Goal: Task Accomplishment & Management: Use online tool/utility

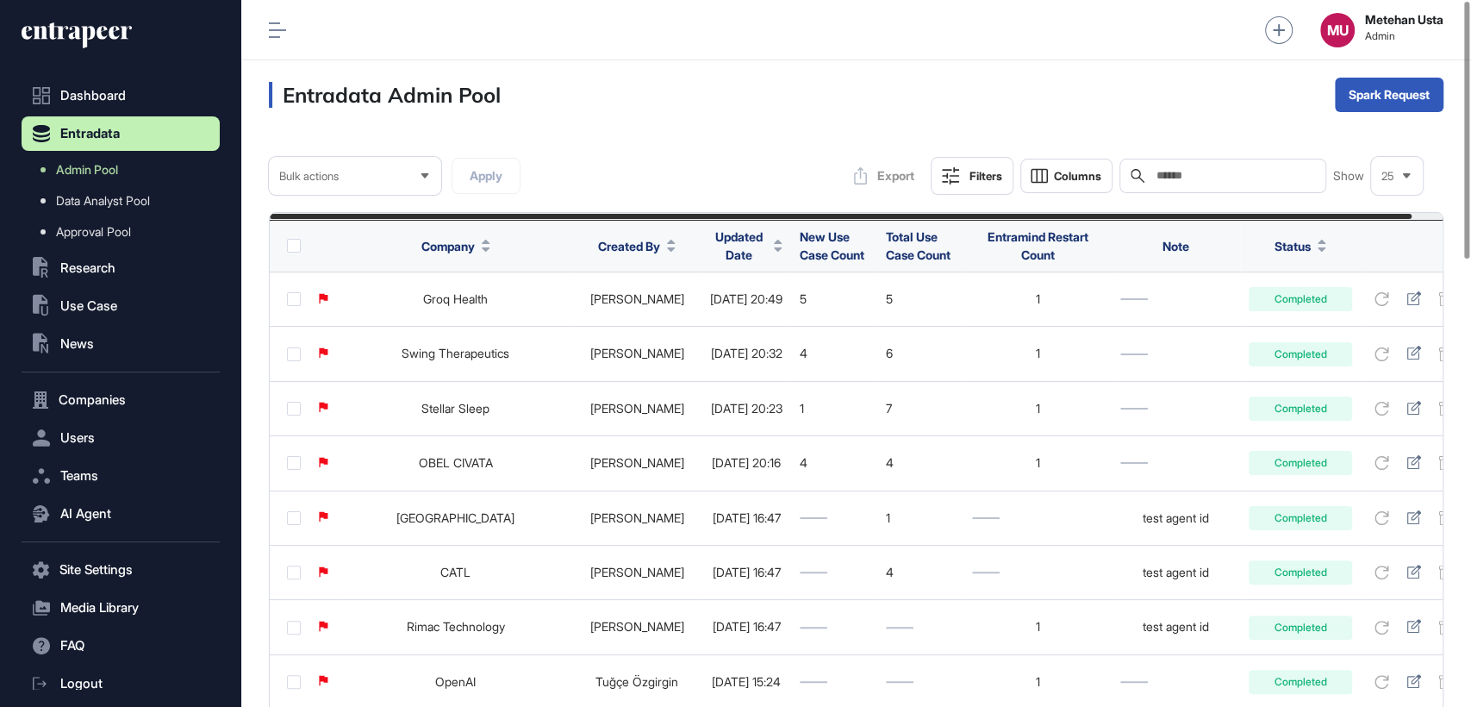
click at [710, 246] on span "Updated Date" at bounding box center [738, 246] width 57 height 36
click at [716, 310] on span "Sort Descending" at bounding box center [747, 317] width 69 height 15
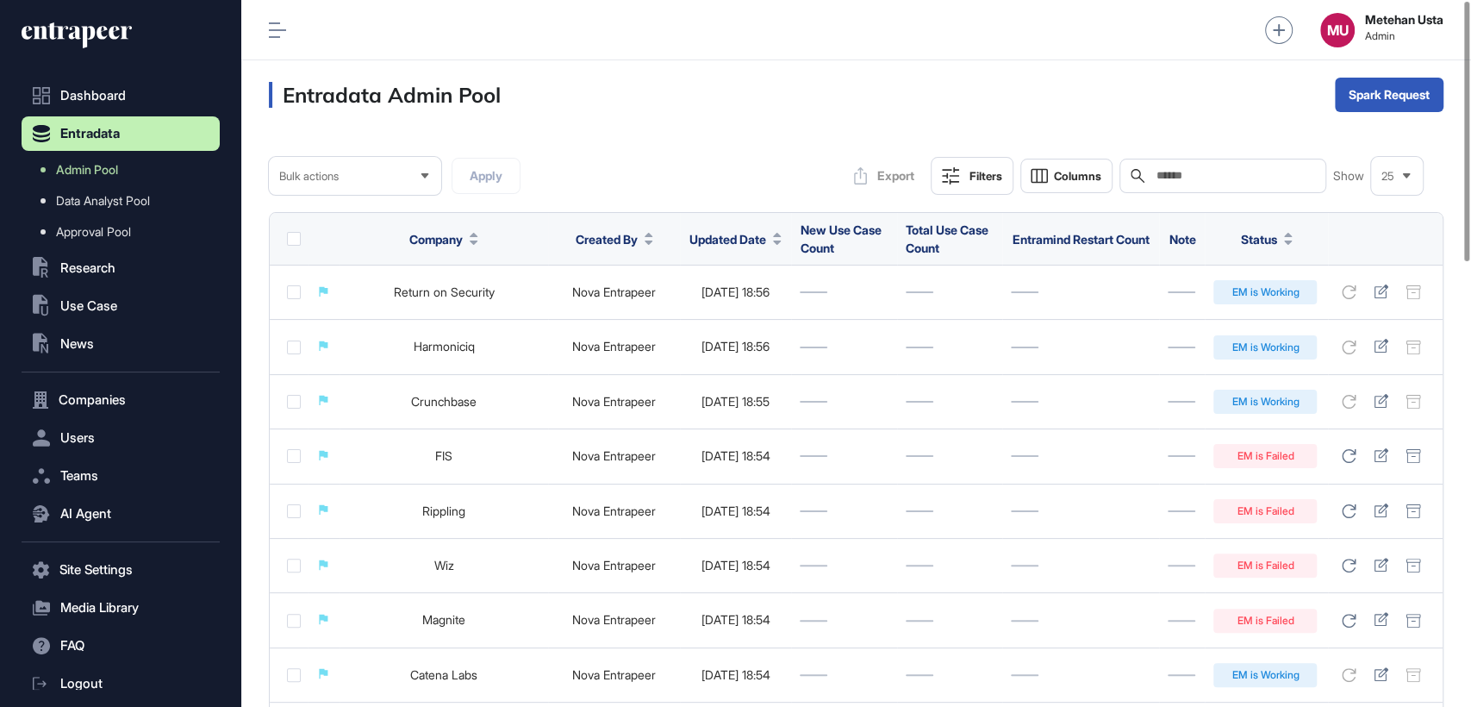
click at [1208, 183] on input "text" at bounding box center [1235, 176] width 160 height 14
paste input "**********"
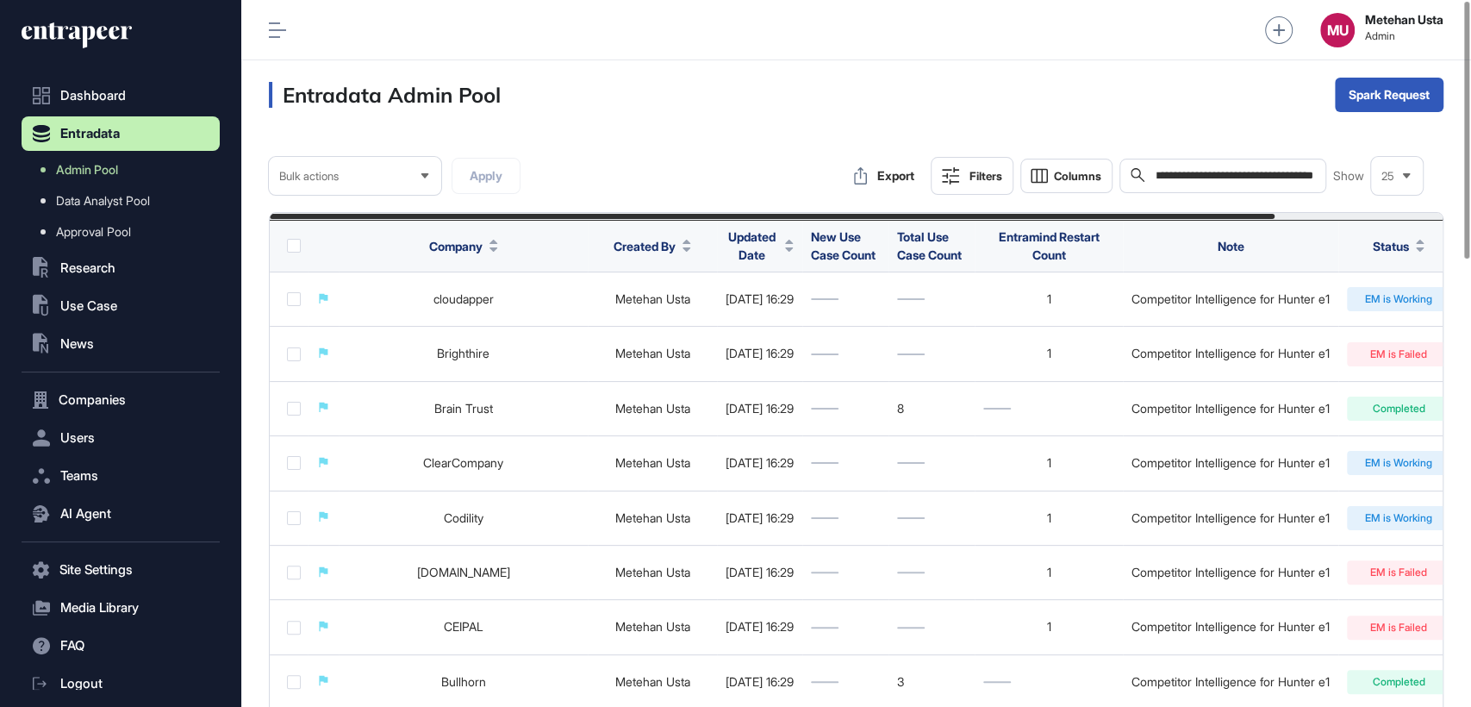
type input "**********"
click at [964, 182] on button "Filters" at bounding box center [972, 176] width 83 height 38
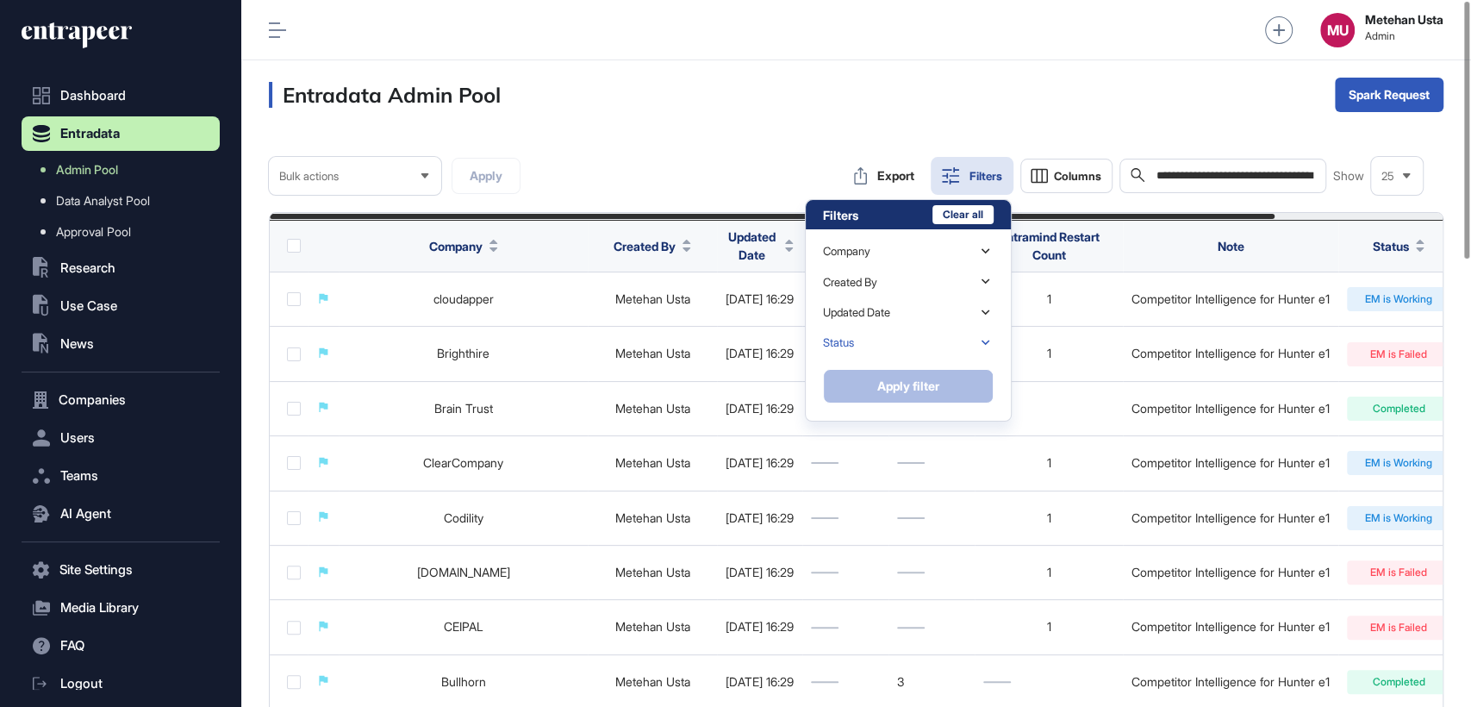
click at [854, 338] on div "Status" at bounding box center [838, 342] width 31 height 13
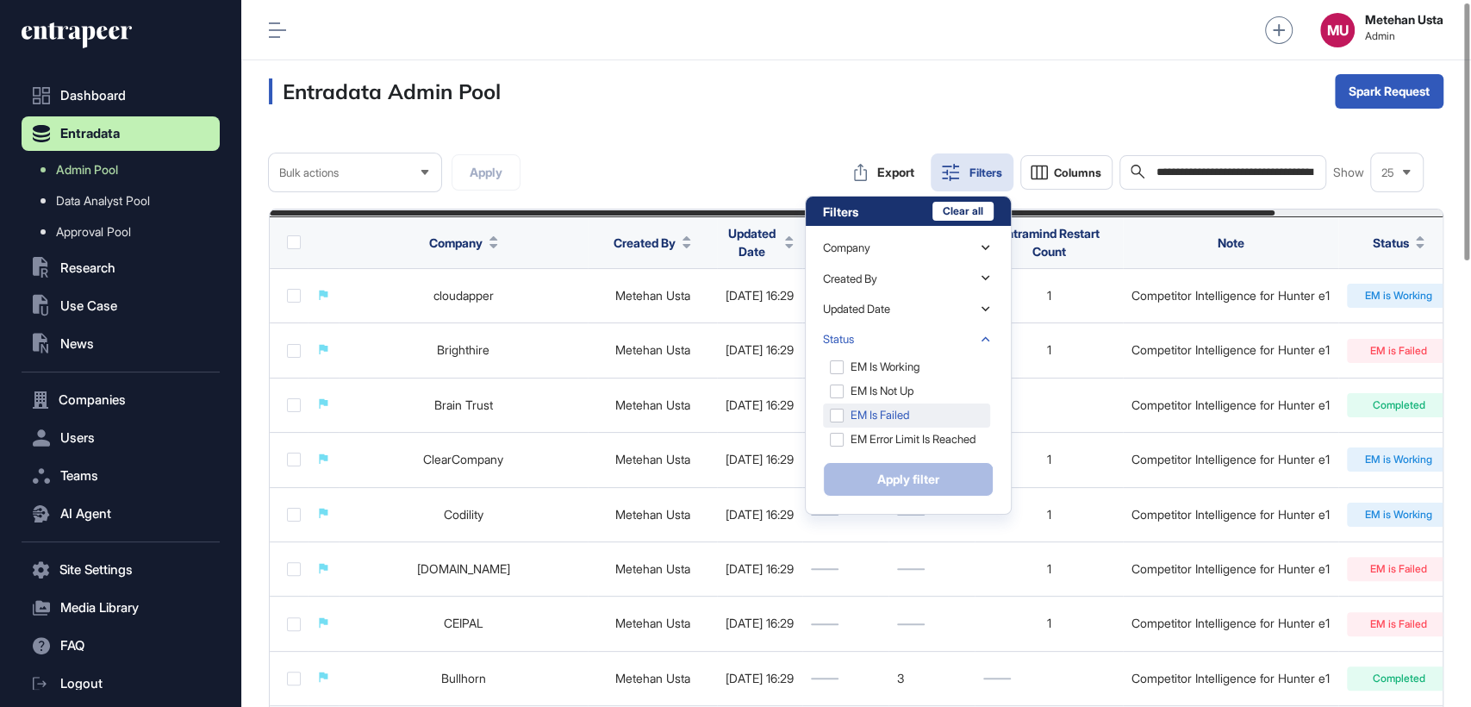
scroll to position [4, 0]
click at [843, 403] on div "EM is Failed" at bounding box center [906, 415] width 167 height 24
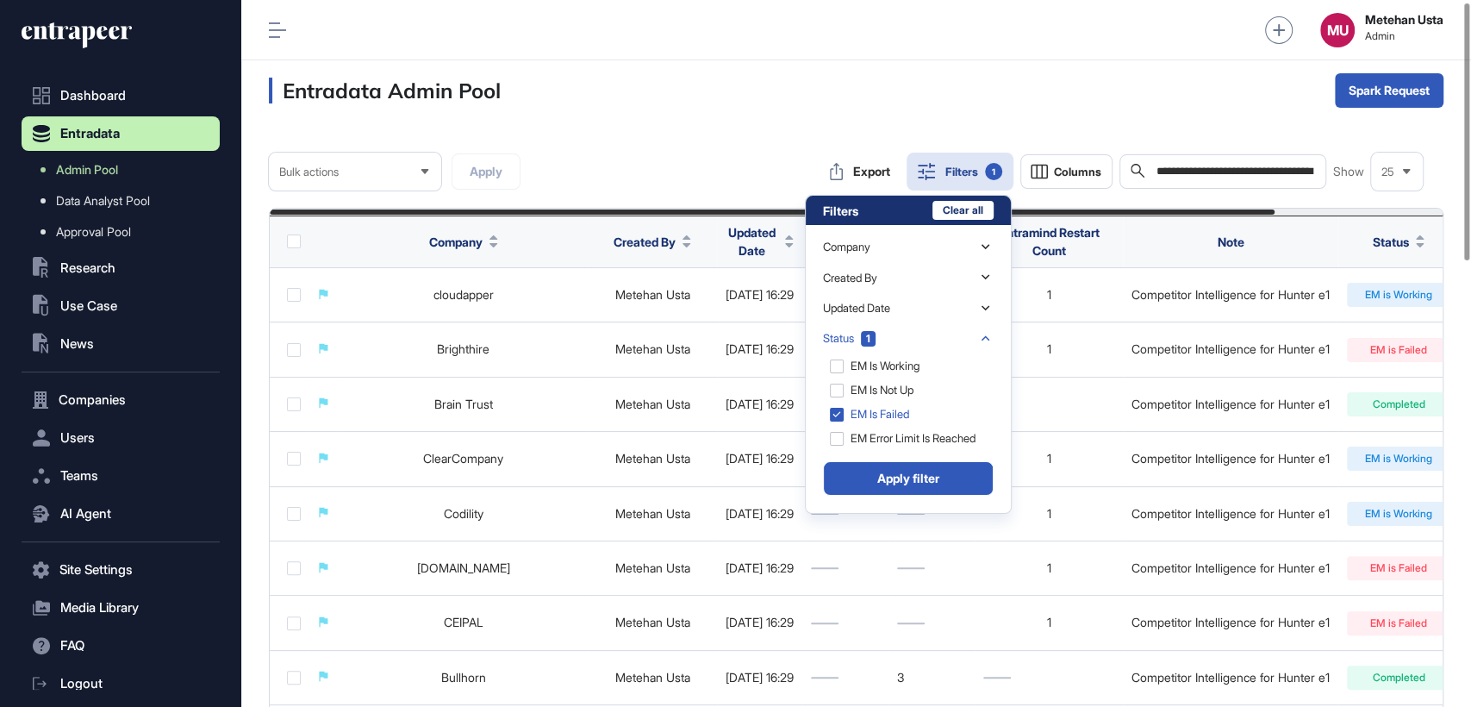
click at [883, 472] on button "Apply filter" at bounding box center [908, 478] width 171 height 34
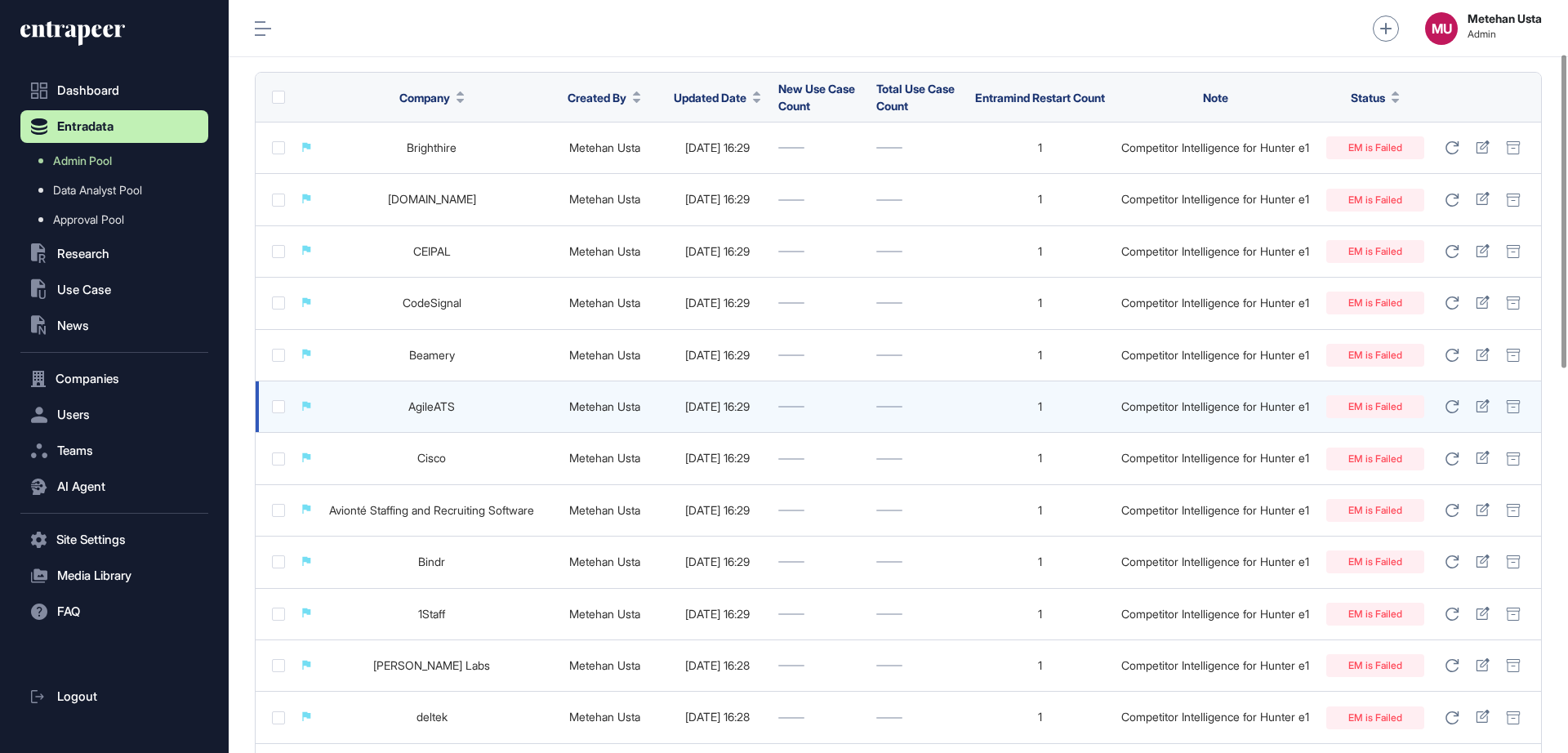
scroll to position [128, 0]
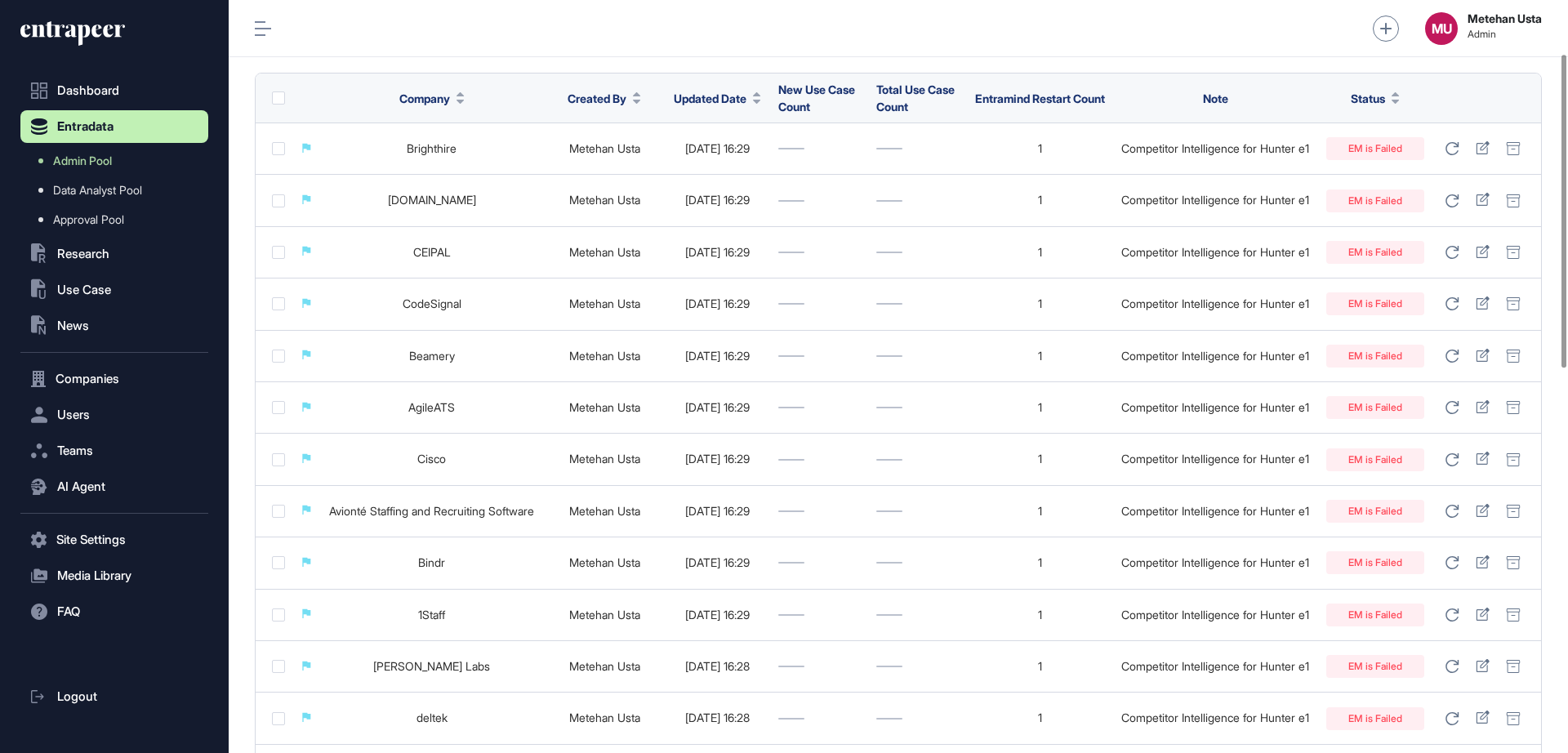
click at [392, 45] on div "MU Metehan Usta Admin" at bounding box center [898, 28] width 1340 height 57
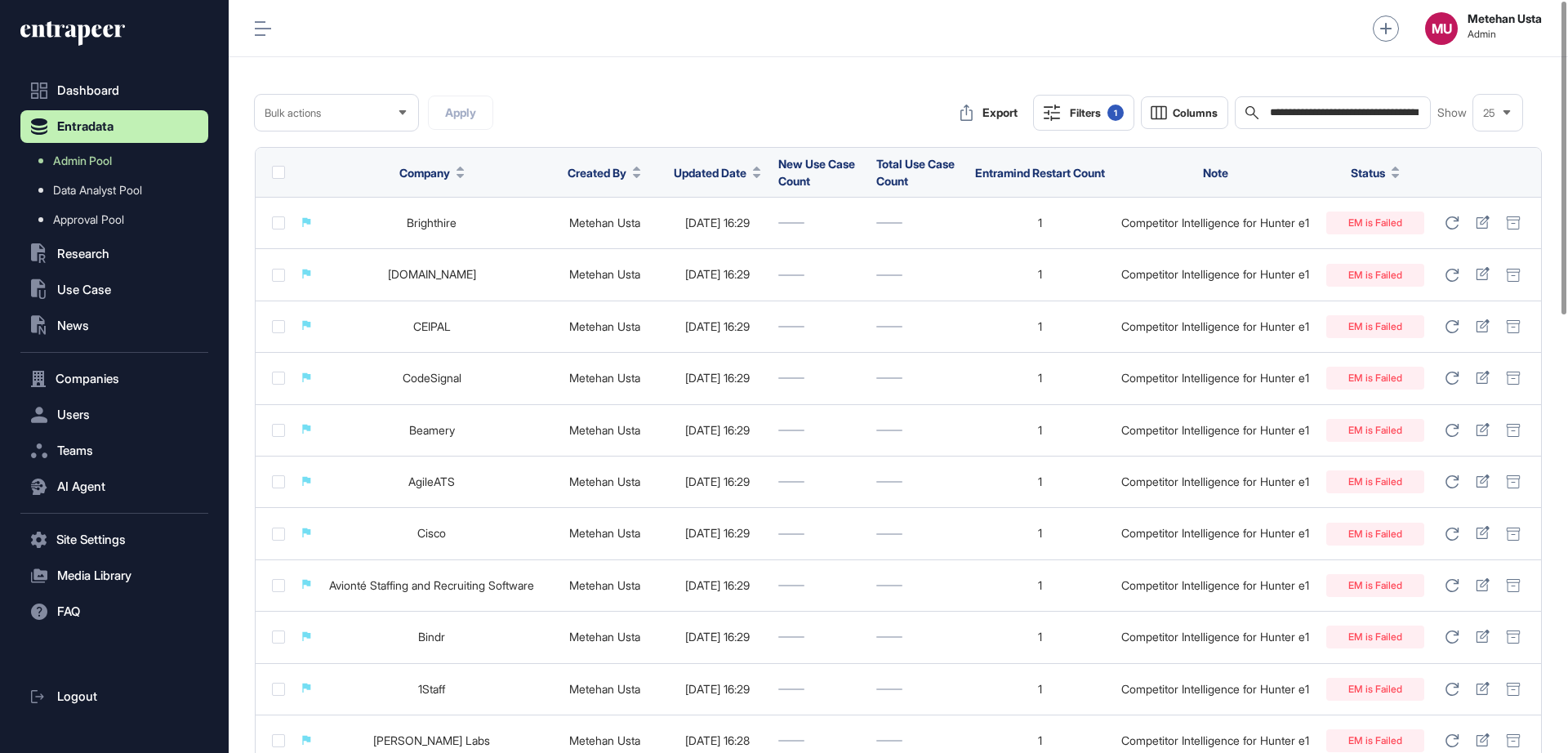
scroll to position [0, 0]
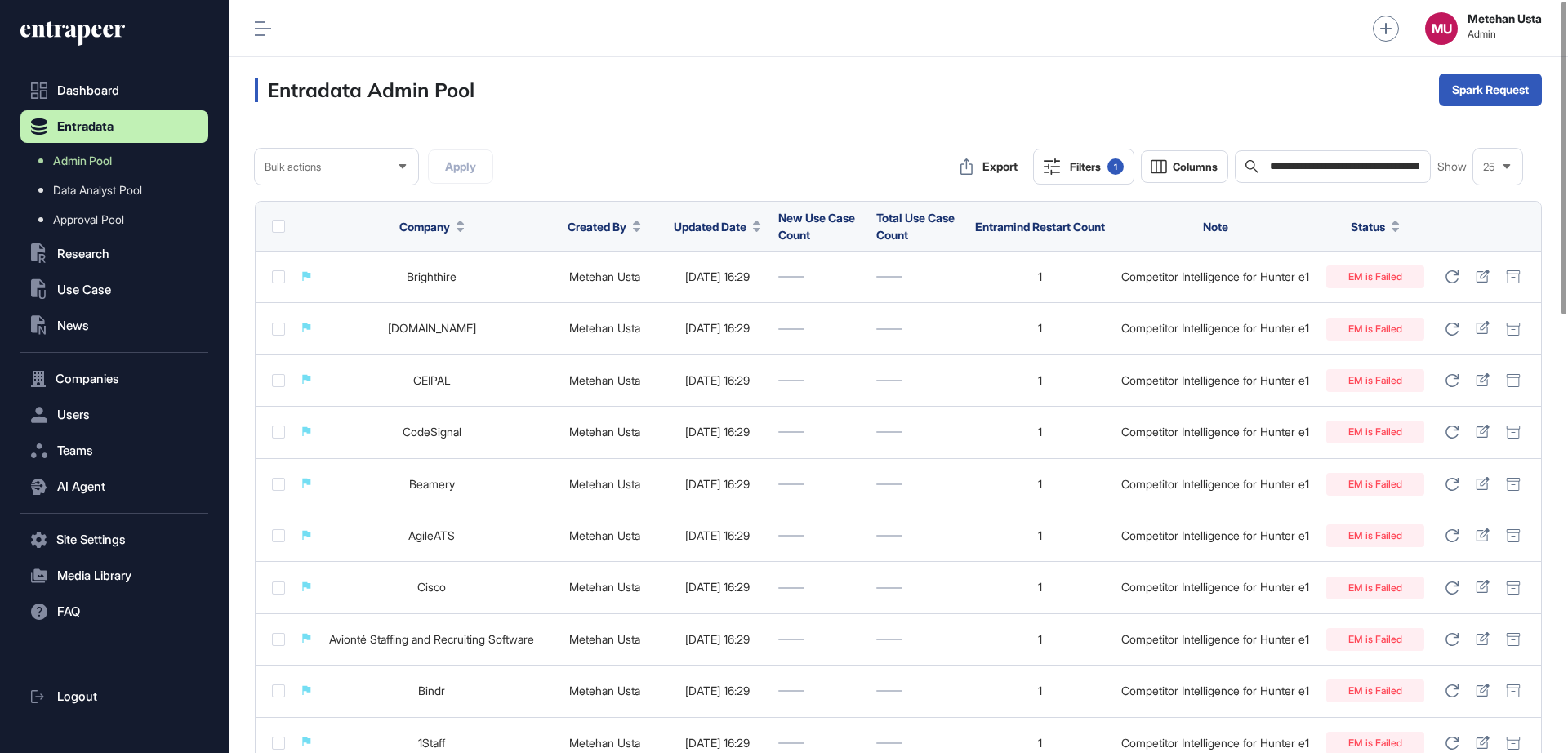
click at [1074, 166] on div "Filters 1" at bounding box center [1096, 166] width 54 height 16
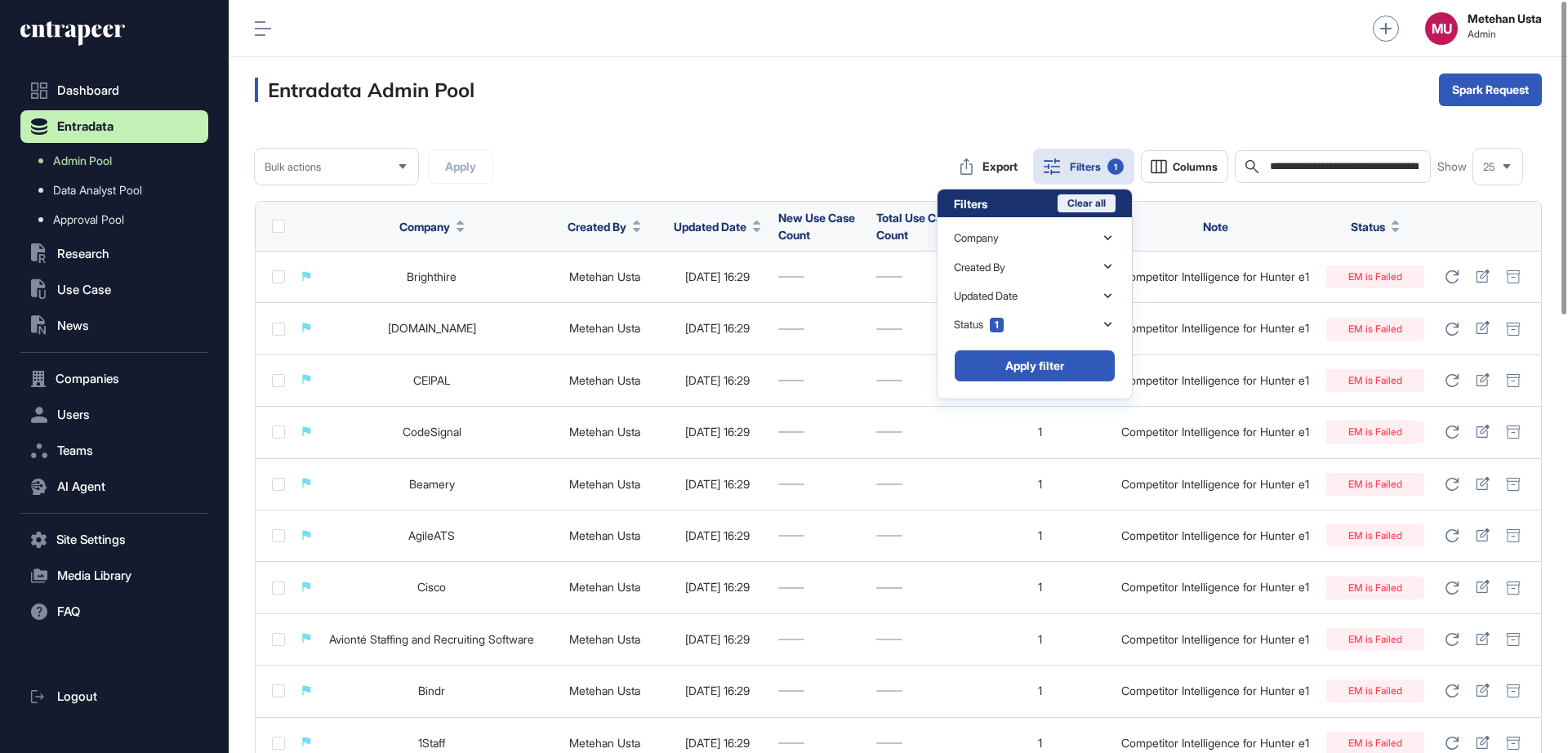
click at [1078, 204] on button "Clear all" at bounding box center [1086, 203] width 58 height 18
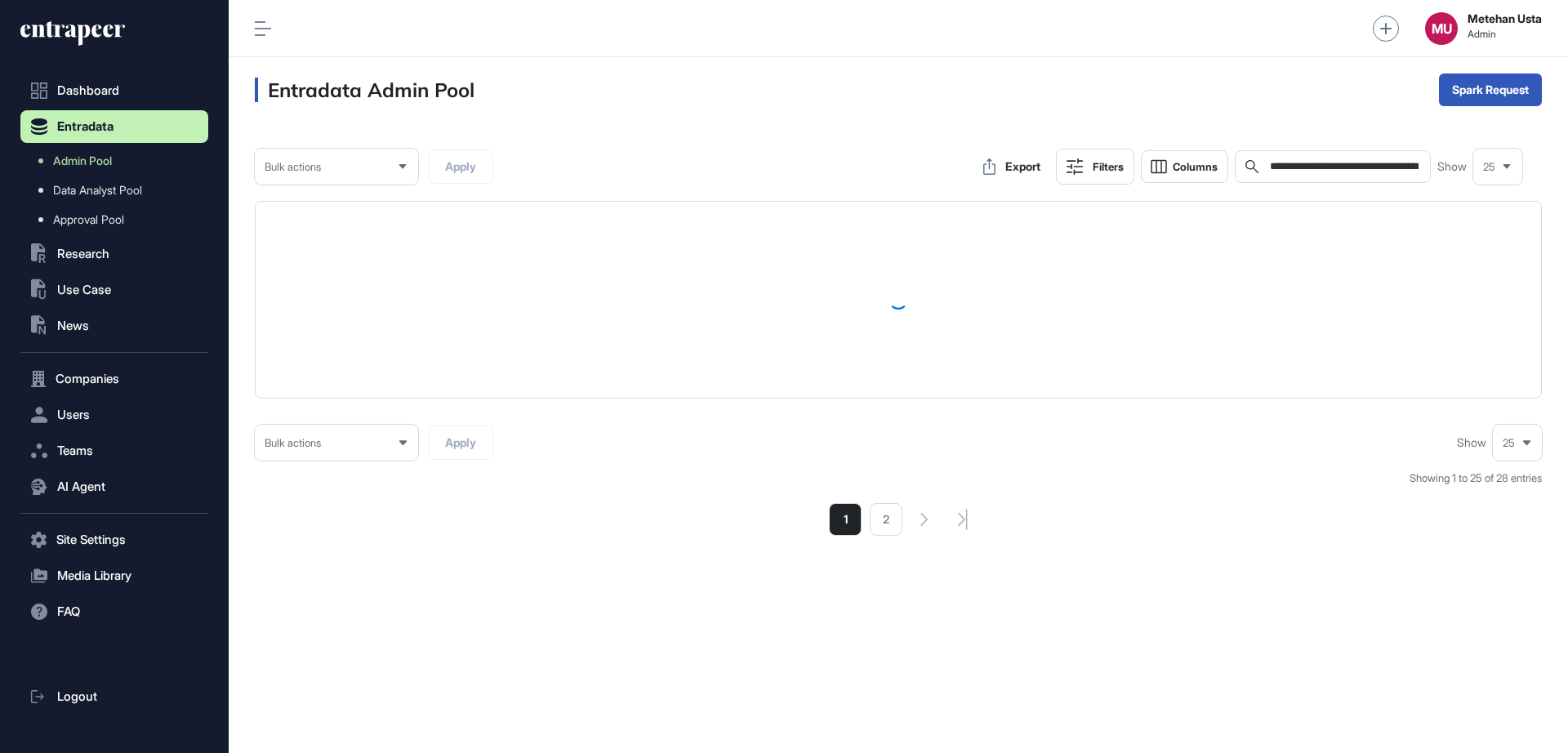
click at [1325, 160] on input "**********" at bounding box center [1344, 167] width 152 height 13
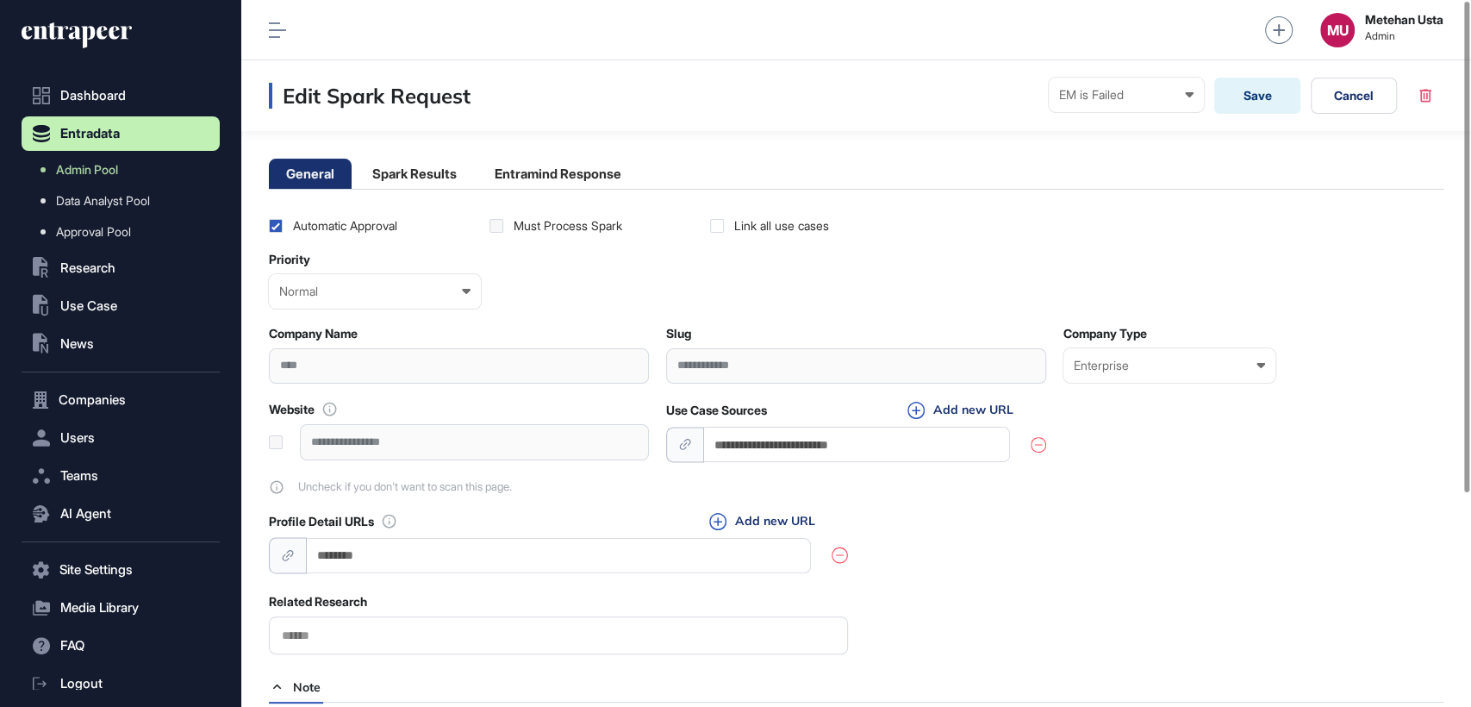
click at [371, 173] on li "Spark Results" at bounding box center [414, 174] width 119 height 30
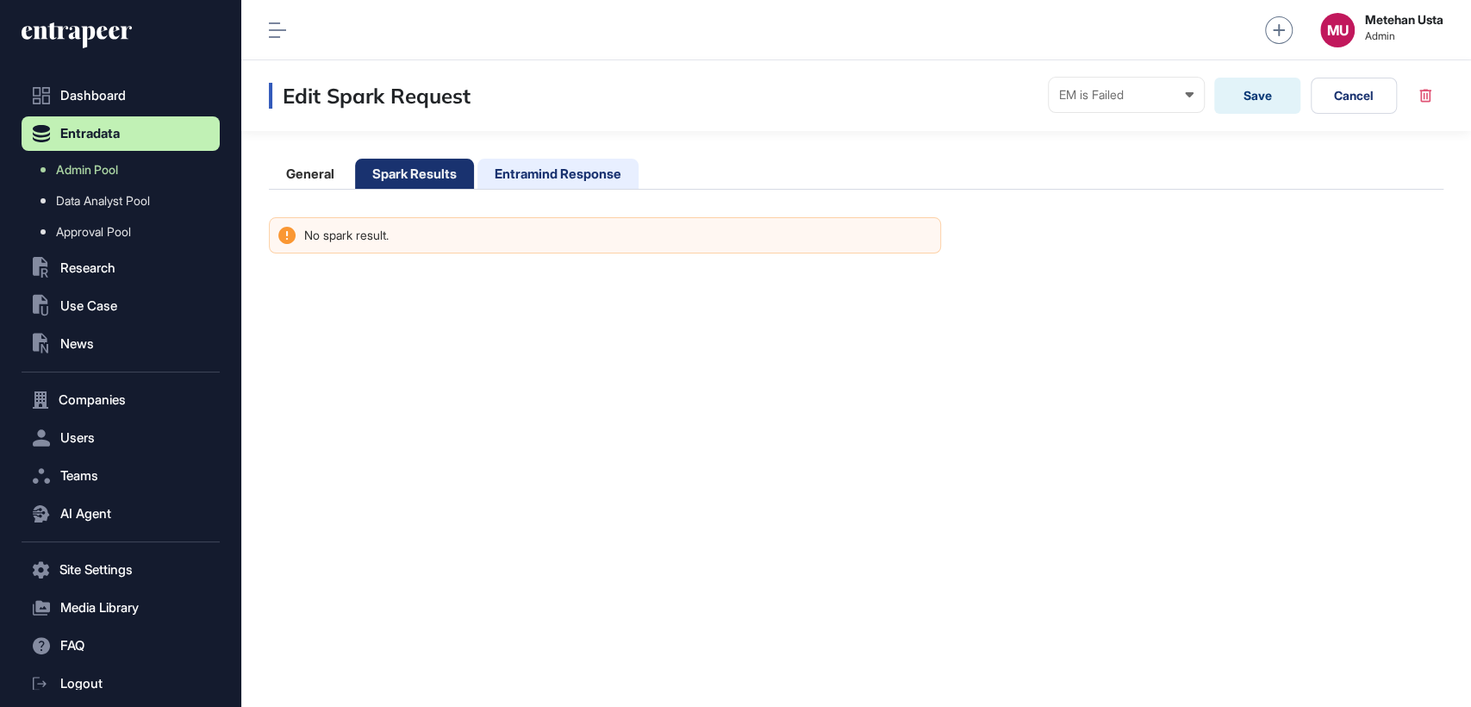
click at [602, 172] on li "Entramind Response" at bounding box center [558, 174] width 161 height 30
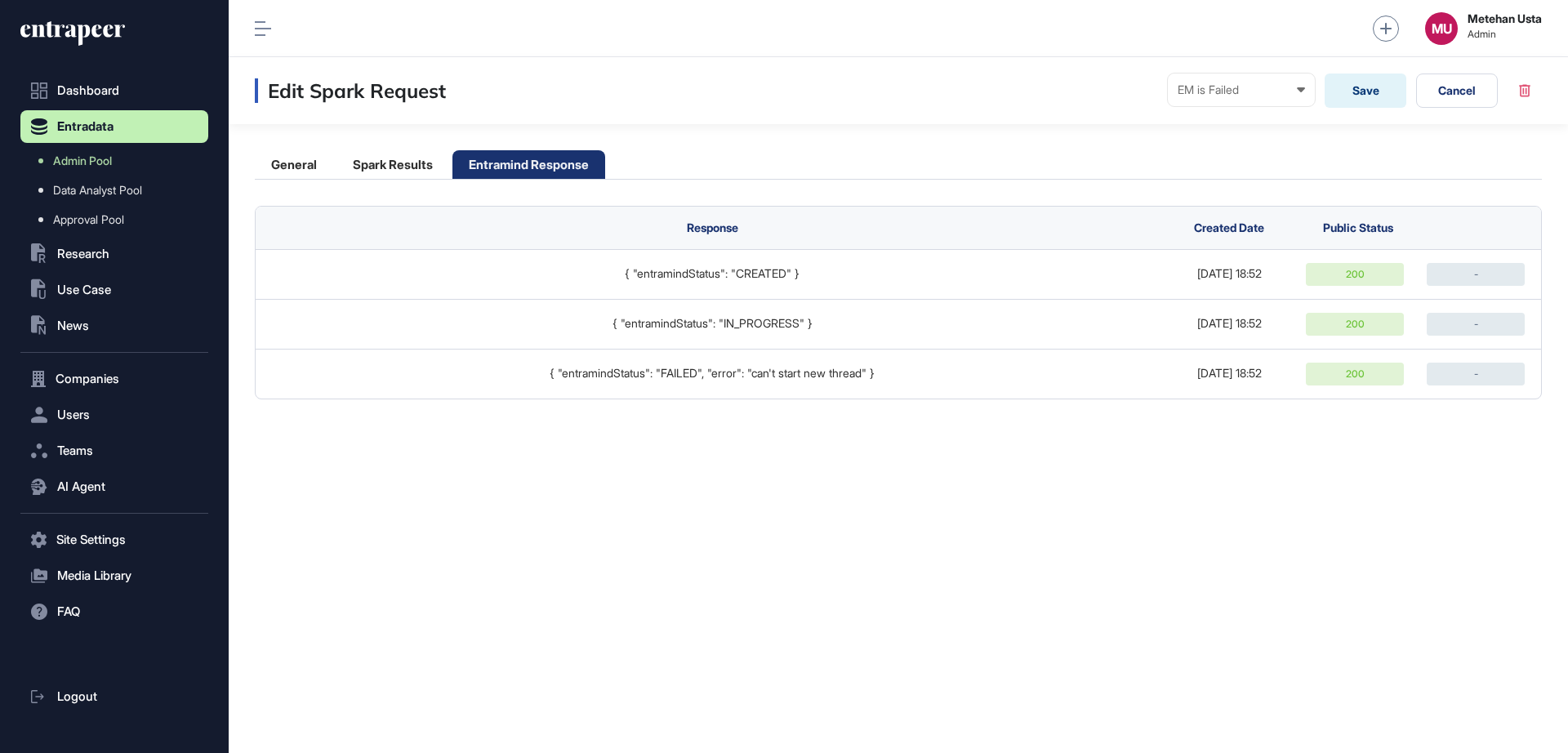
scroll to position [720, 188]
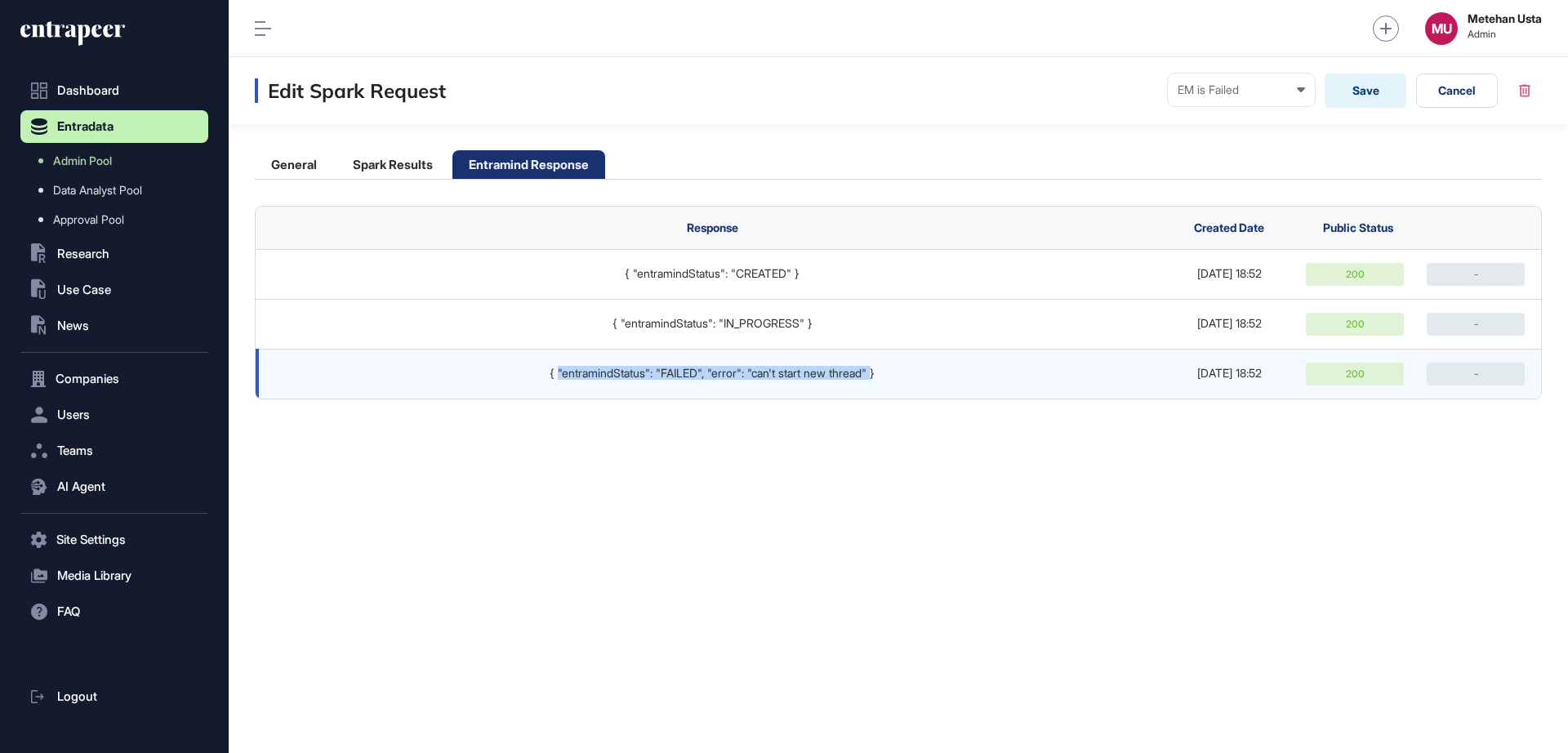
drag, startPoint x: 881, startPoint y: 378, endPoint x: 548, endPoint y: 380, distance: 333.0
click at [548, 380] on div "{ "entramindStatus": "FAILED", "error": "can't start new thread" }" at bounding box center [712, 373] width 880 height 13
copy div ""entramindStatus": "FAILED", "error": "can't start new thread""
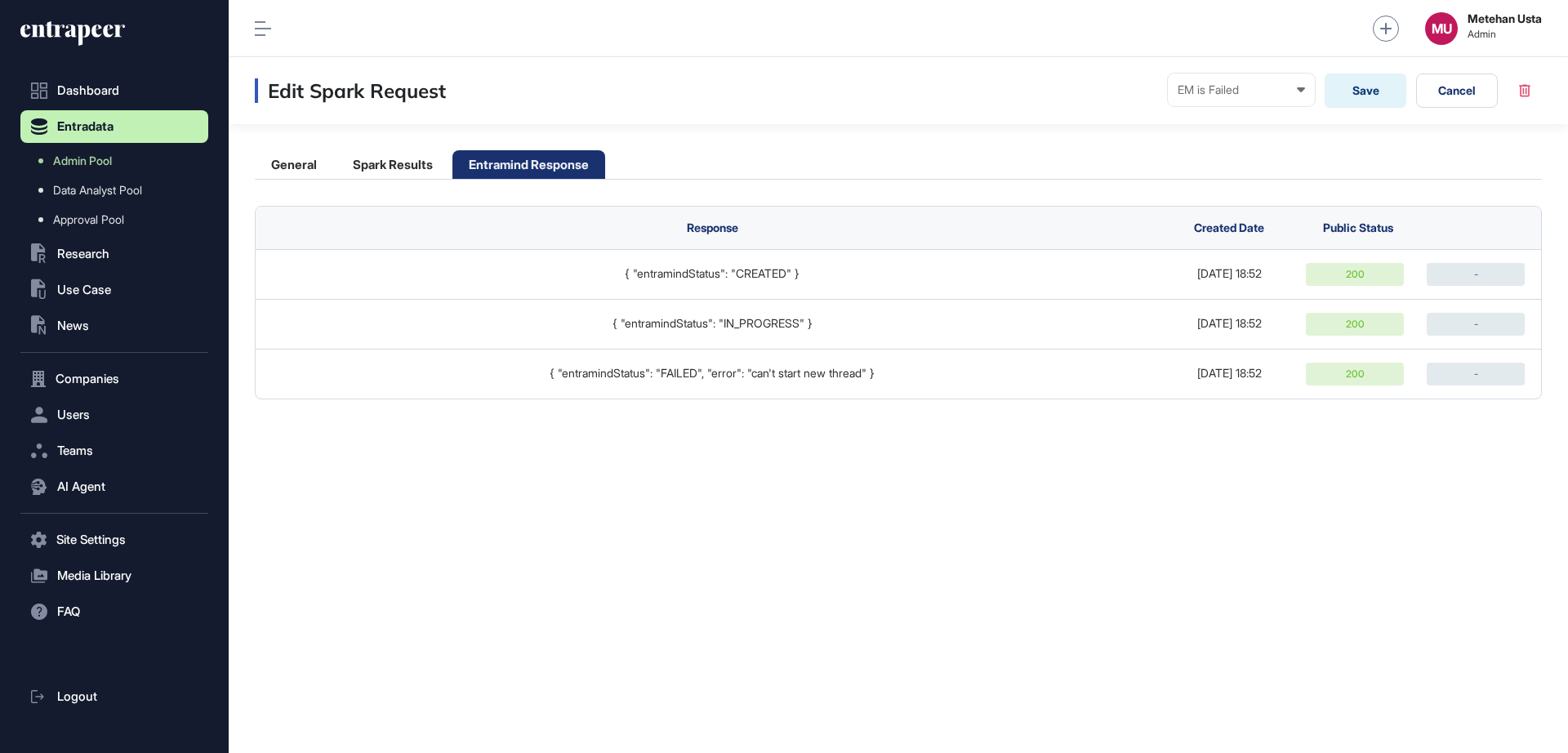
click at [760, 433] on div "Edit Spark Request EM is Failed Ready In progress Completed EM is Working EM is…" at bounding box center [898, 404] width 1340 height 695
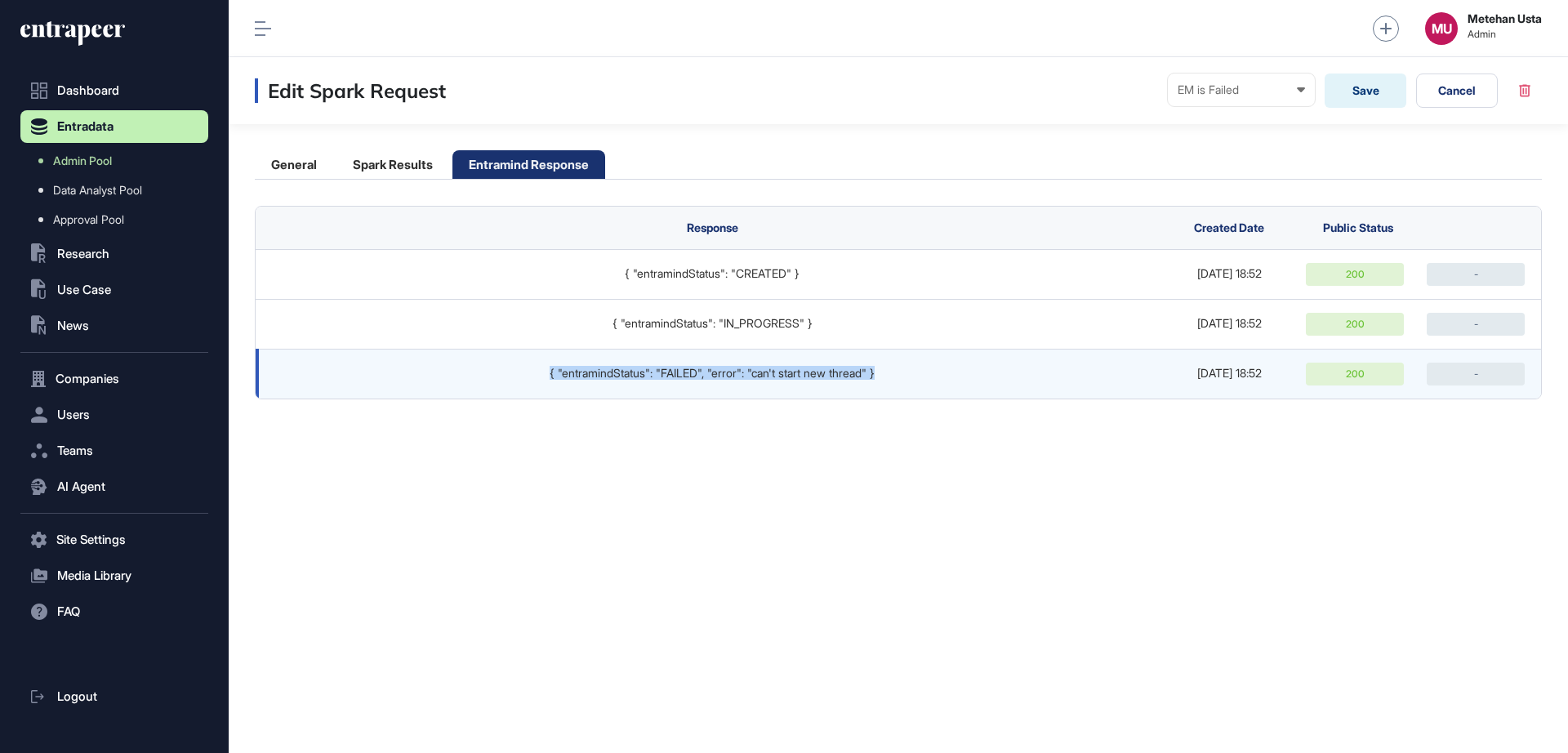
drag, startPoint x: 912, startPoint y: 376, endPoint x: 491, endPoint y: 377, distance: 421.0
click at [491, 377] on div "{ "entramindStatus": "FAILED", "error": "can't start new thread" }" at bounding box center [712, 373] width 880 height 13
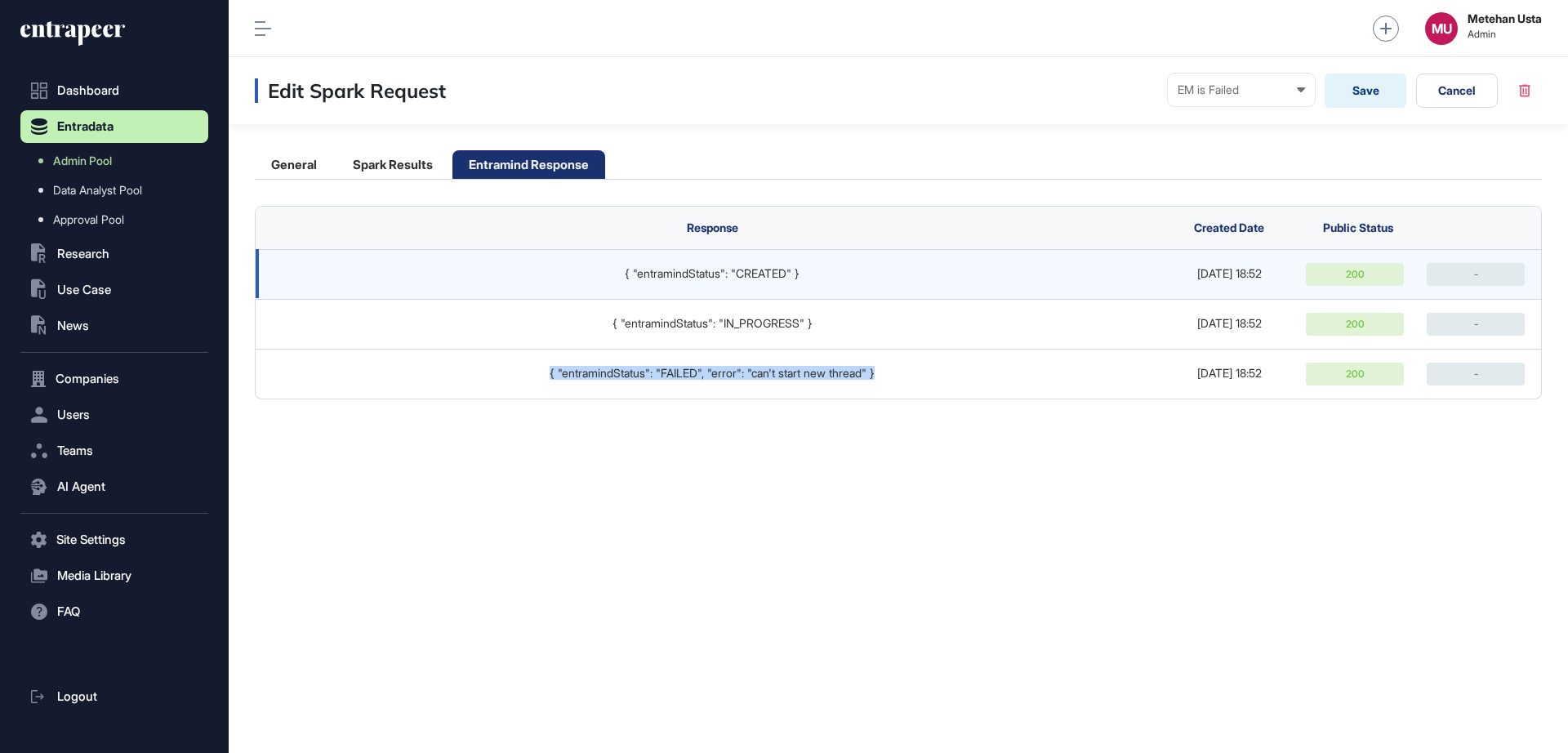
copy div "{ "entramindStatus": "FAILED", "error": "can't start new thread" }"
